Goal: Task Accomplishment & Management: Manage account settings

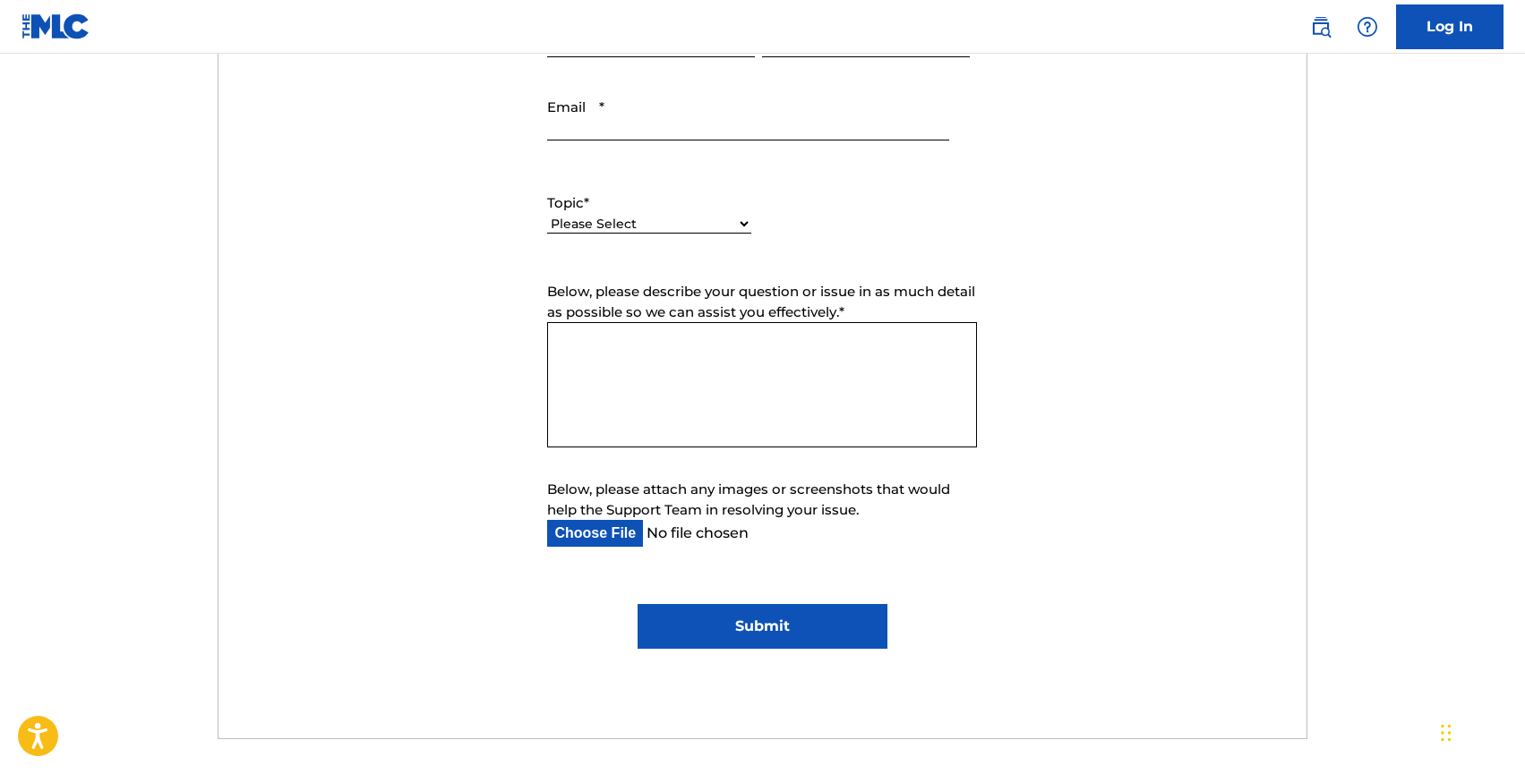
scroll to position [1015, 0]
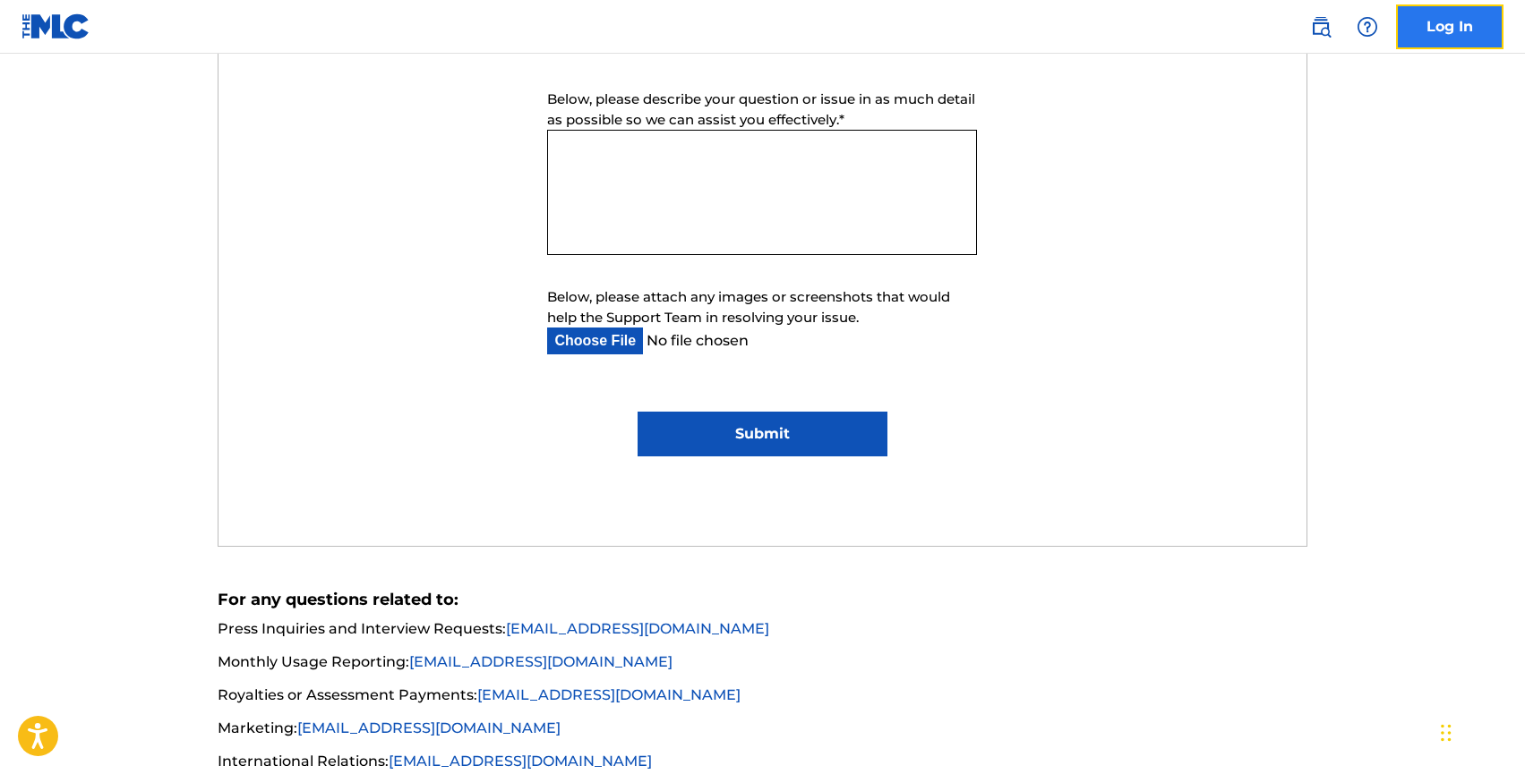
click at [1448, 6] on link "Log In" at bounding box center [1449, 26] width 107 height 45
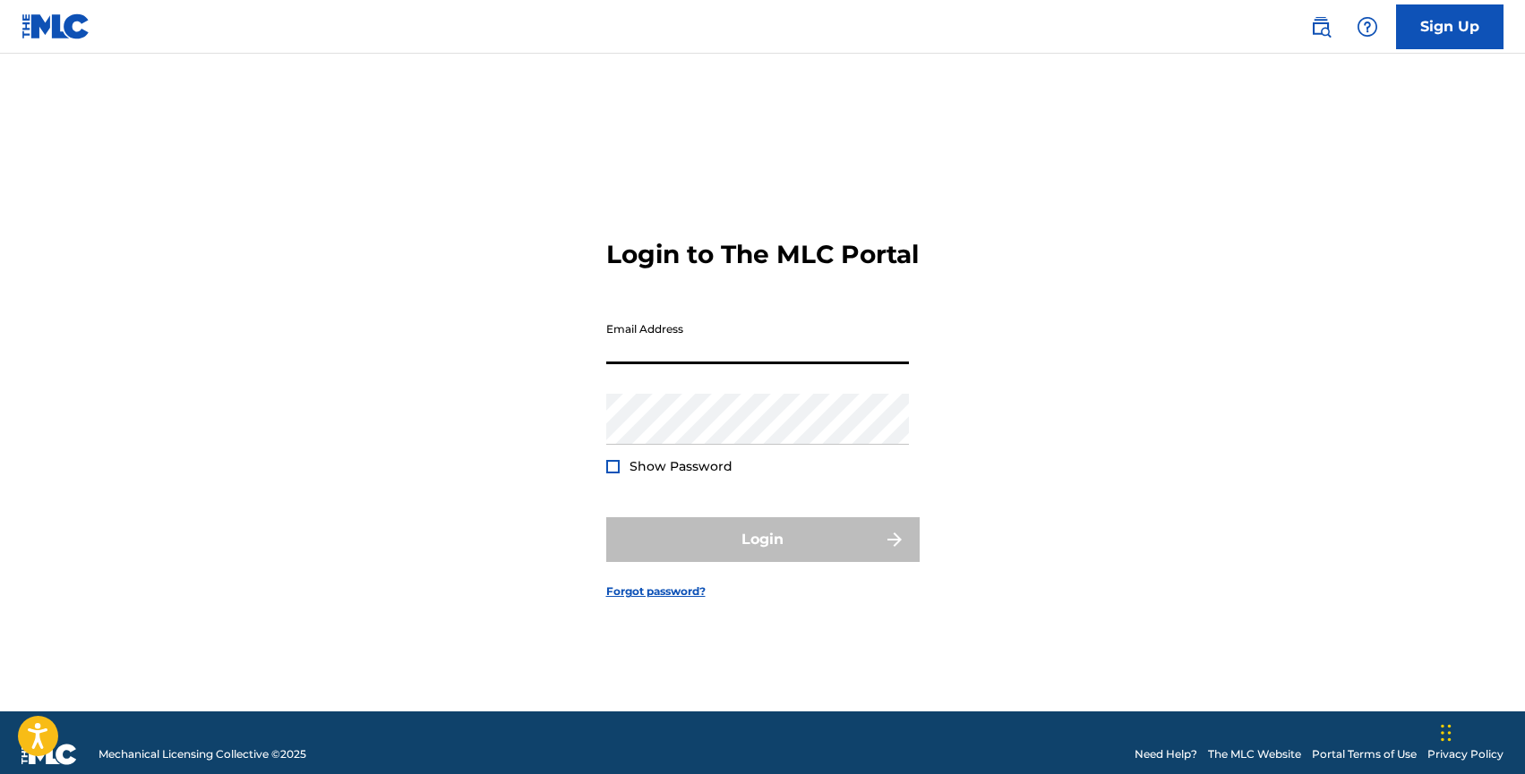
click at [812, 361] on input "Email Address" at bounding box center [757, 338] width 303 height 51
type input "[PERSON_NAME][EMAIL_ADDRESS][DOMAIN_NAME]"
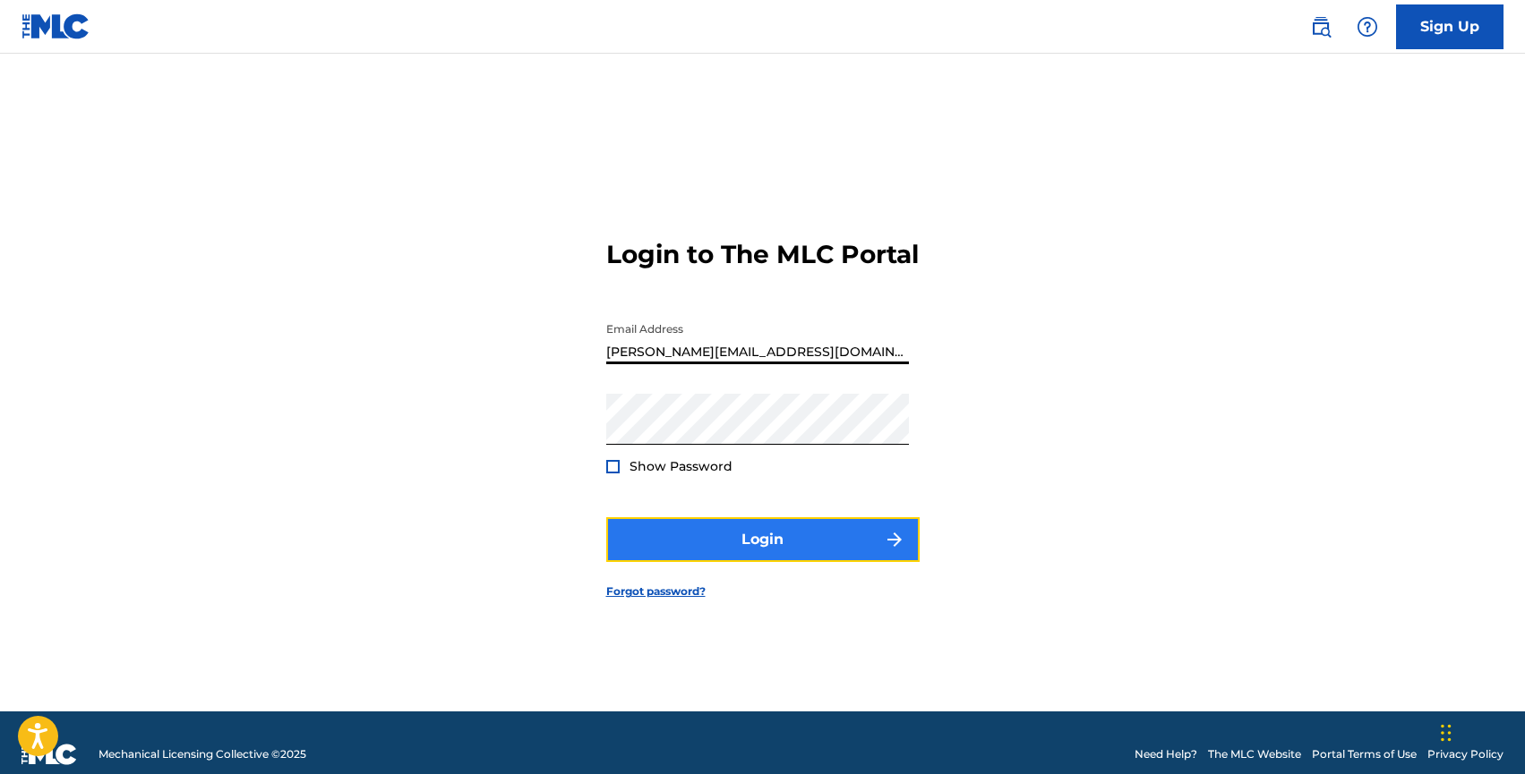
click at [791, 556] on button "Login" at bounding box center [762, 539] width 313 height 45
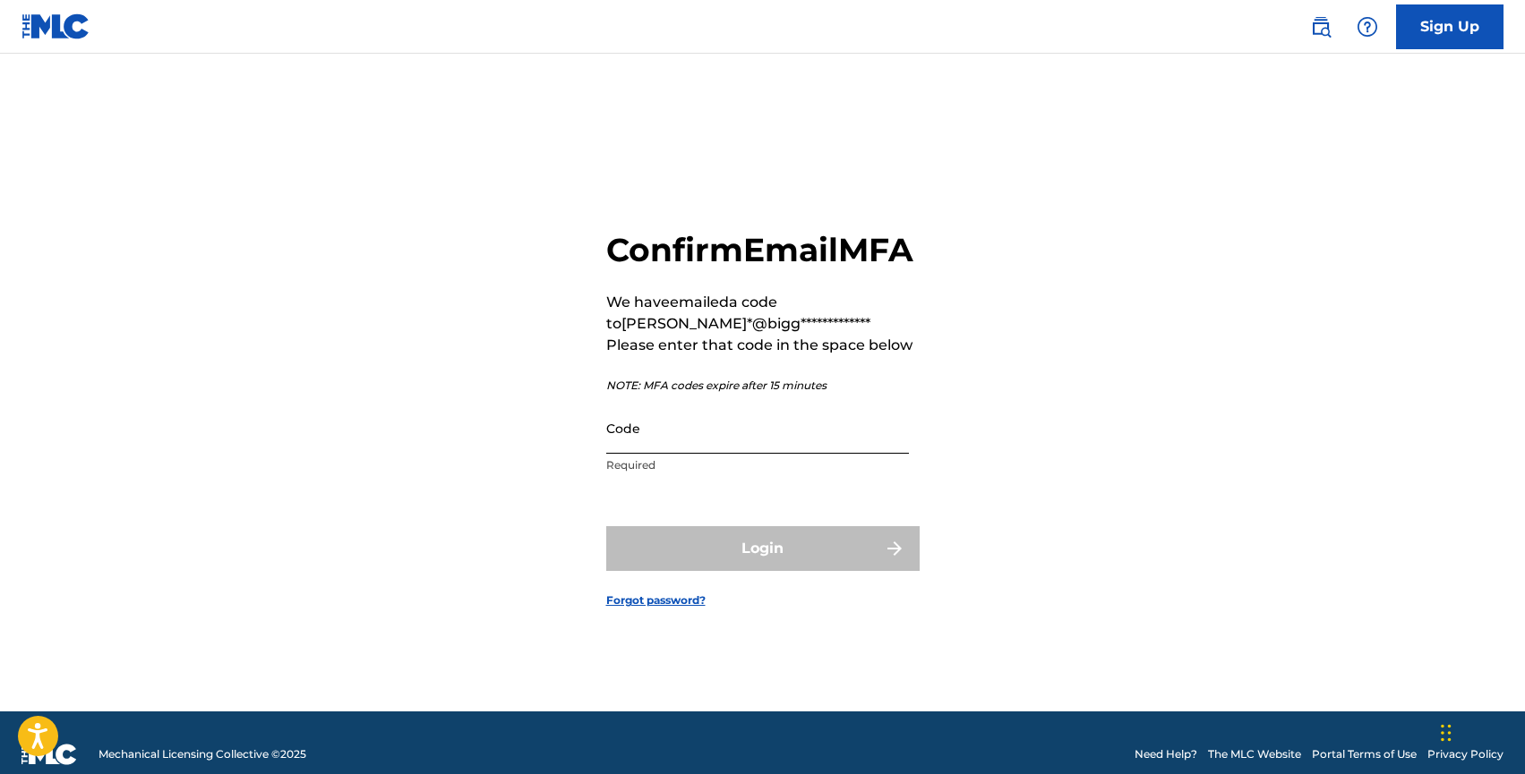
click at [744, 439] on input "Code" at bounding box center [757, 428] width 303 height 51
paste input "822597"
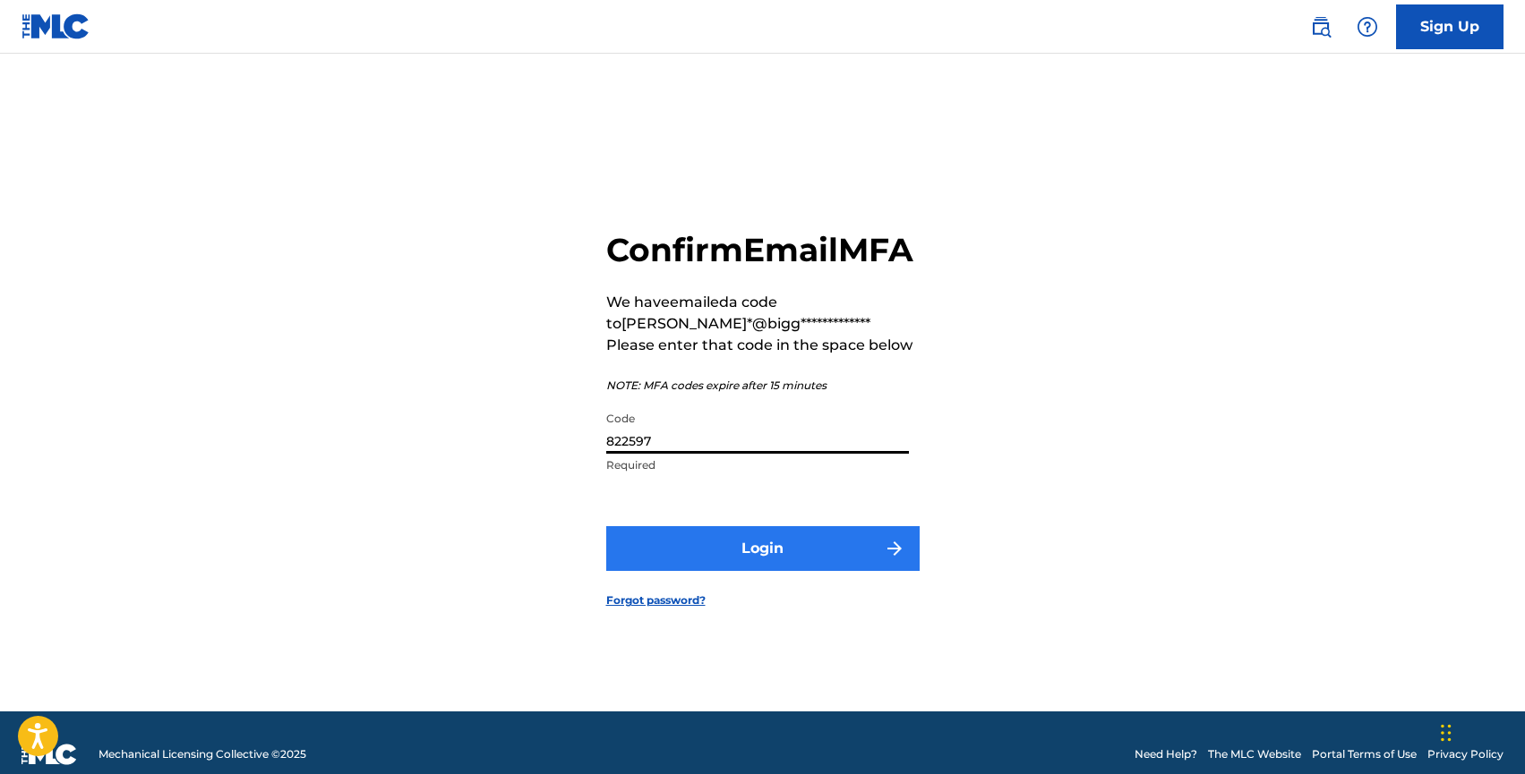
type input "822597"
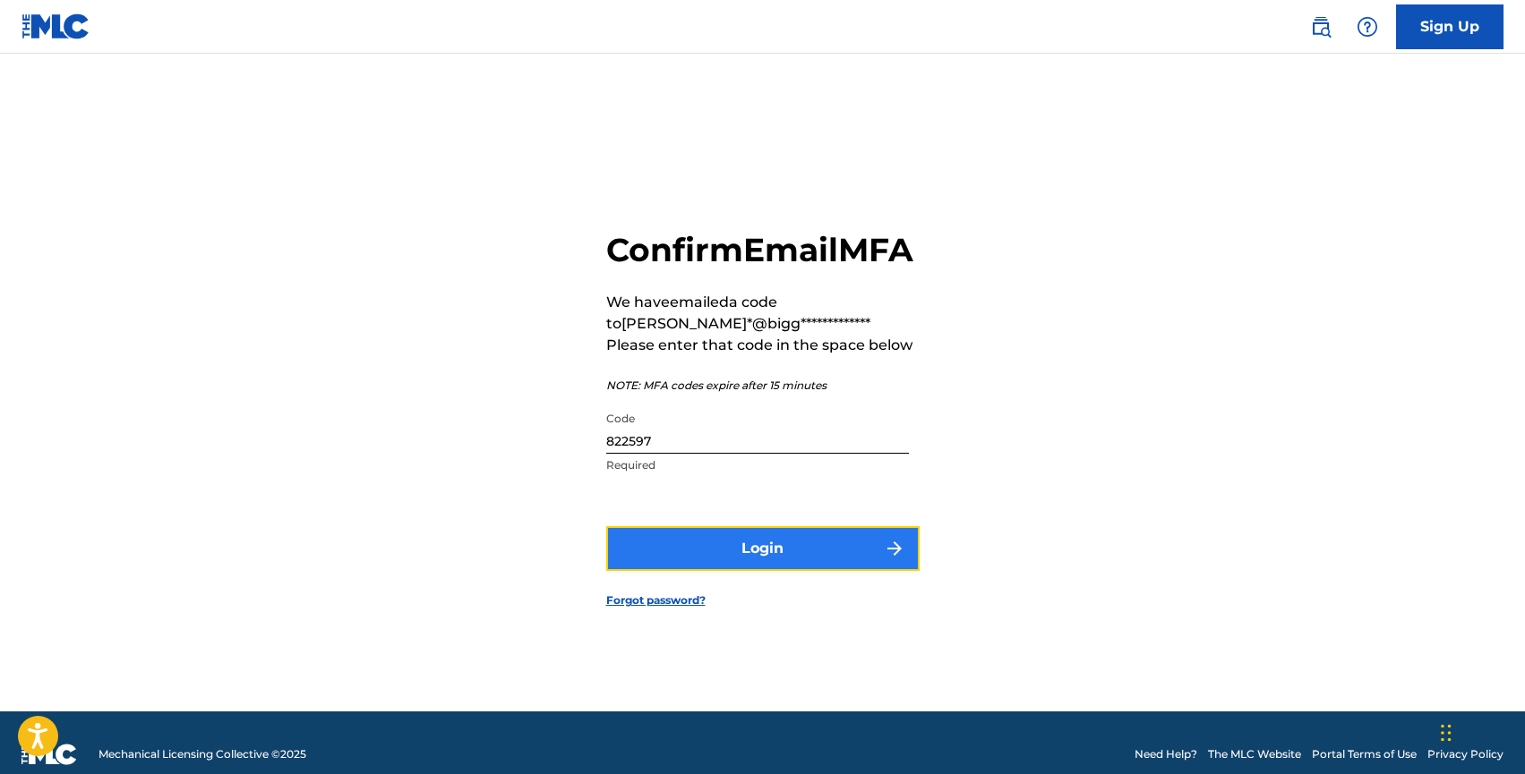
click at [762, 571] on button "Login" at bounding box center [762, 548] width 313 height 45
